Goal: Complete application form: Complete application form

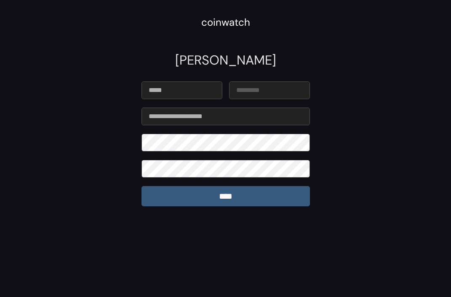
type input "*****"
type input "********"
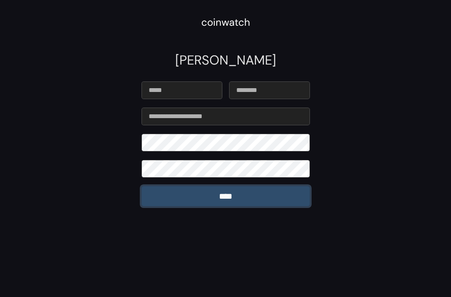
click at [238, 194] on input "****" at bounding box center [226, 196] width 169 height 20
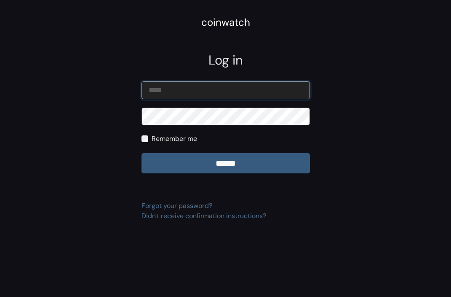
type input "**********"
